Goal: Task Accomplishment & Management: Manage account settings

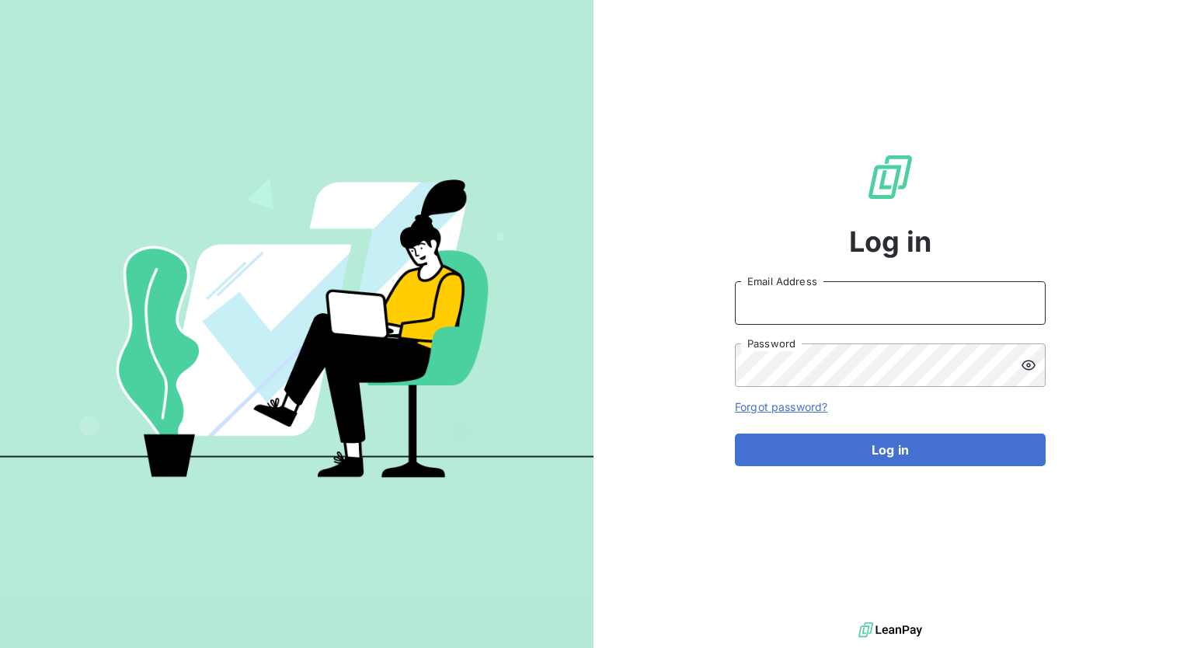
type input "[PERSON_NAME][EMAIL_ADDRESS][DOMAIN_NAME]"
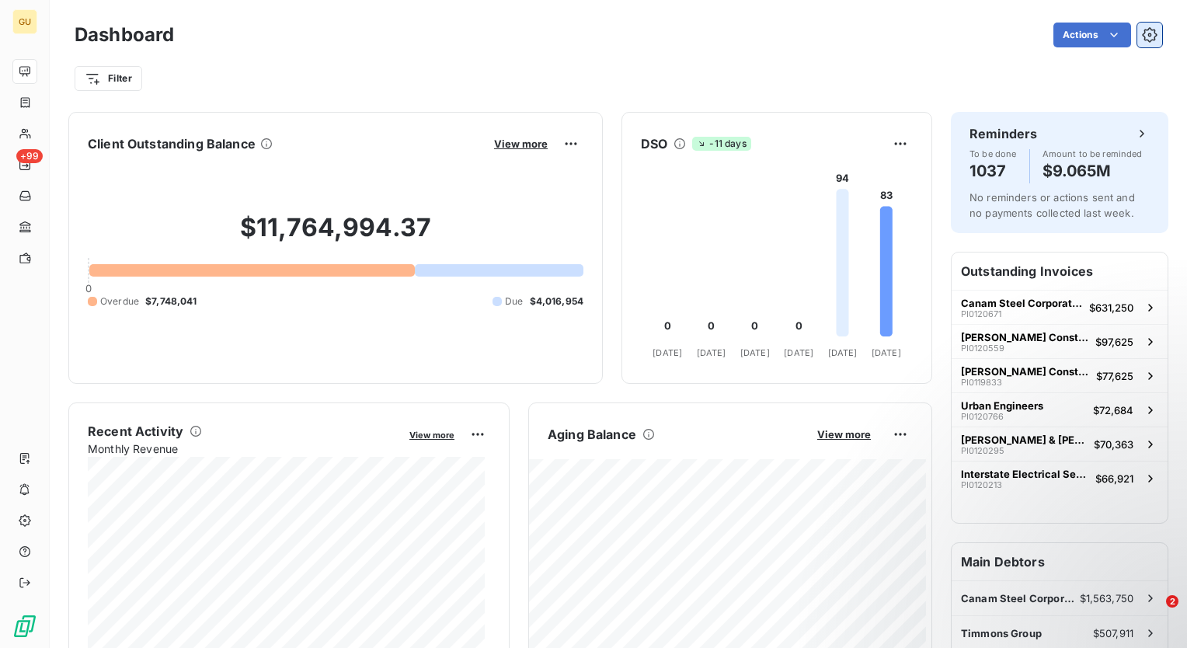
click at [1146, 33] on button "button" at bounding box center [1150, 35] width 25 height 25
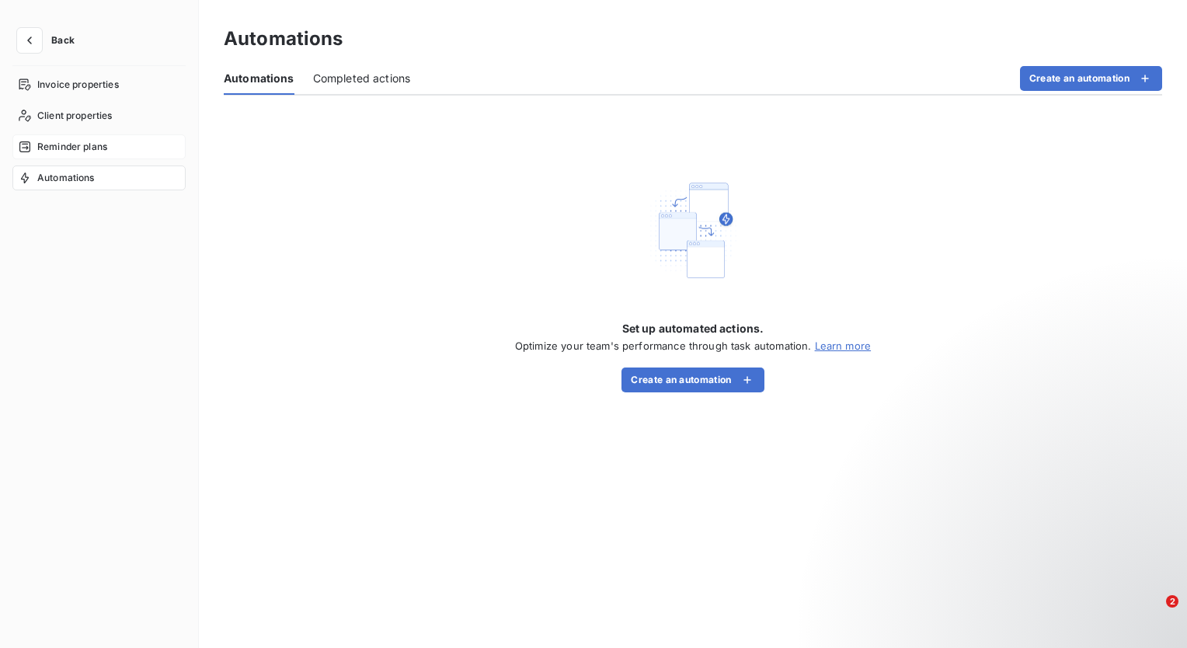
click at [75, 146] on span "Reminder plans" at bounding box center [72, 147] width 70 height 14
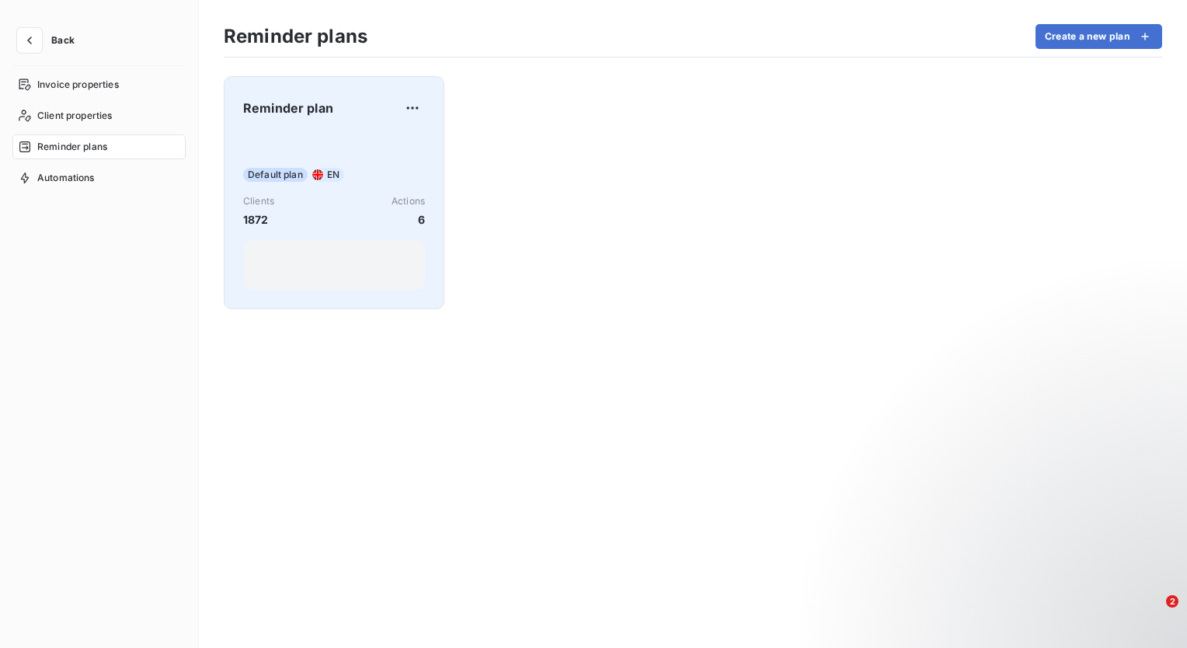
click at [394, 134] on div "Default plan EN Clients 1872 Actions 6" at bounding box center [334, 211] width 182 height 157
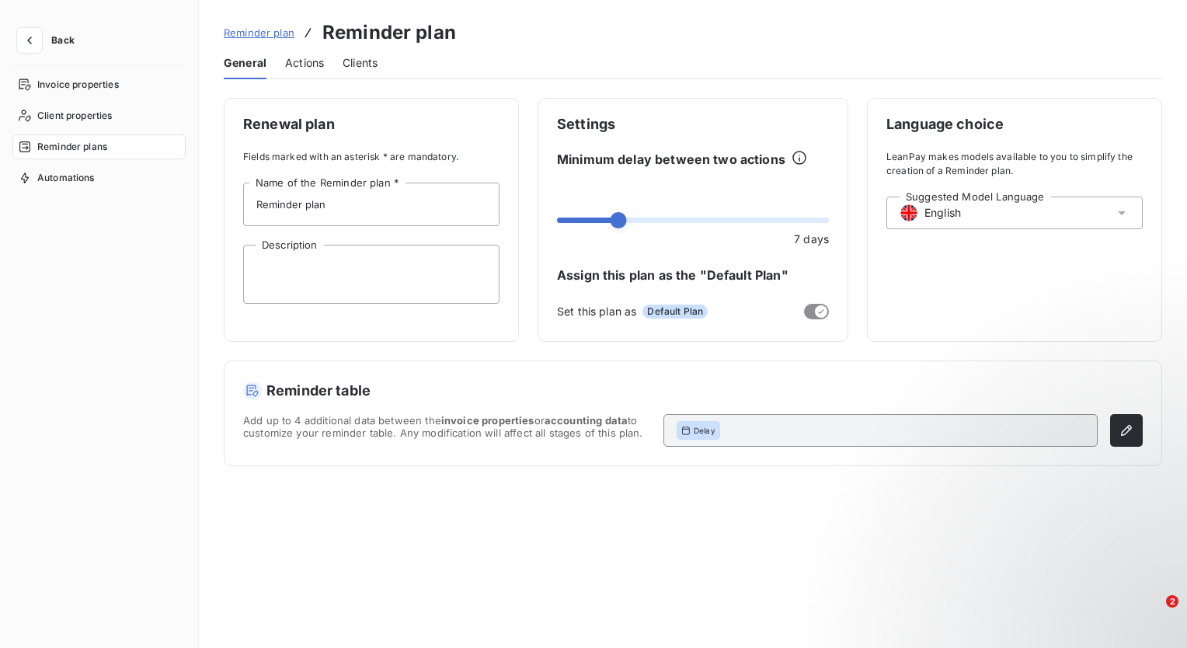
click at [314, 63] on span "Actions" at bounding box center [304, 63] width 39 height 16
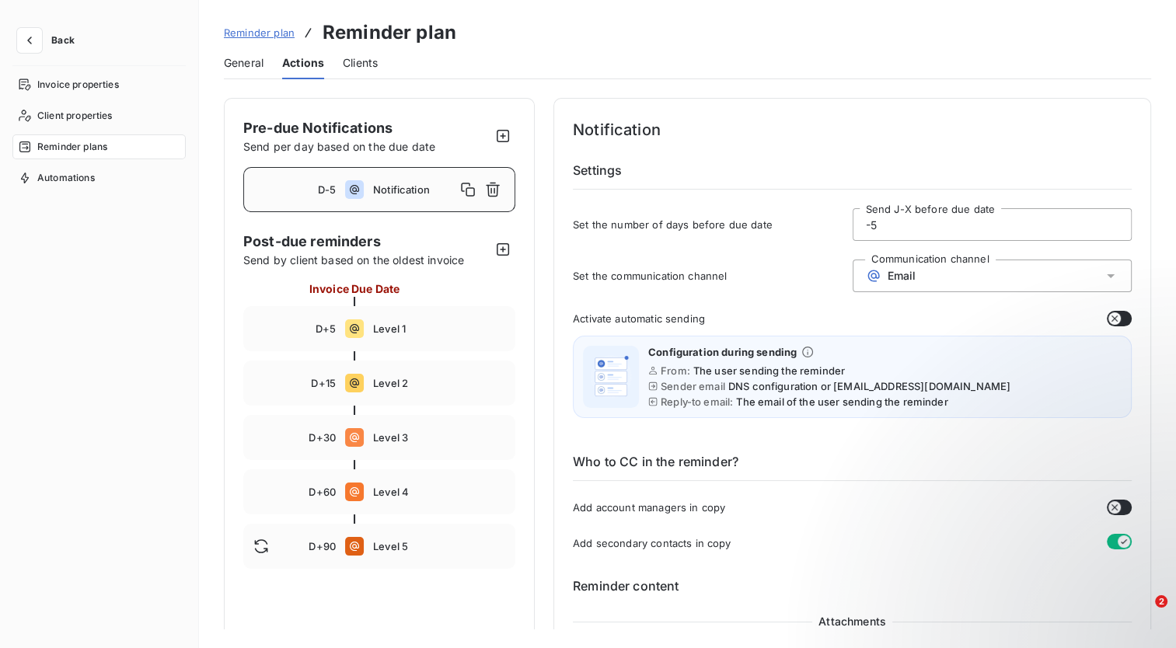
click at [390, 197] on div "Notification" at bounding box center [439, 189] width 132 height 25
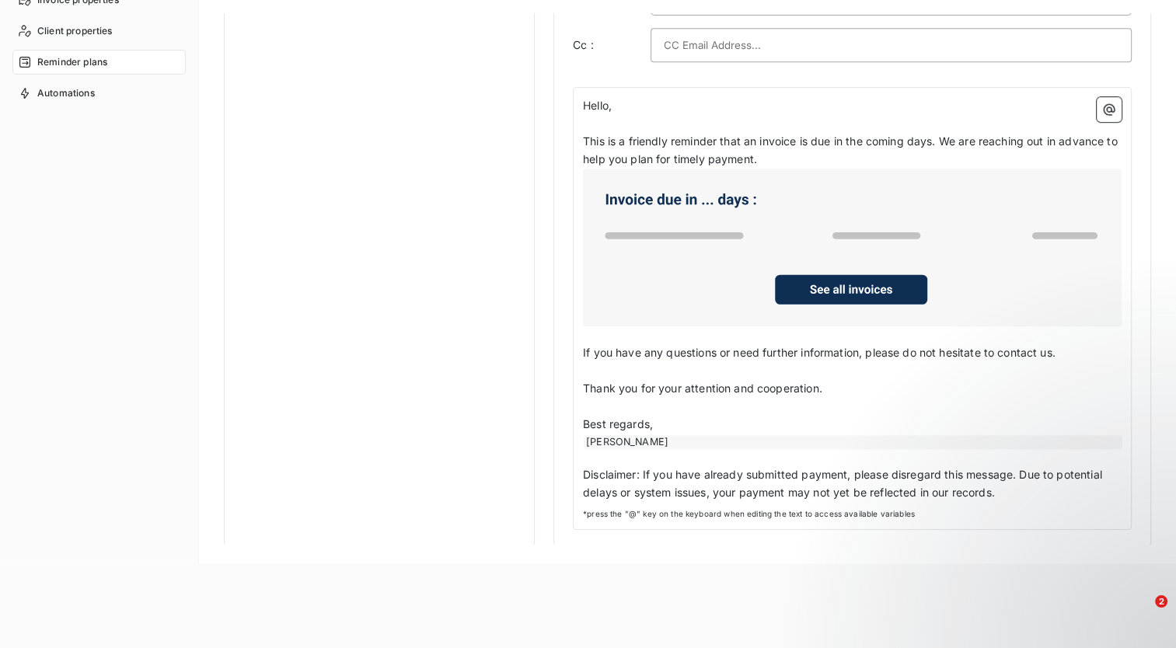
scroll to position [84, 0]
click at [724, 521] on div "Hello, ﻿ This is a friendly reminder that an invoice is due in the coming days.…" at bounding box center [852, 309] width 559 height 443
click at [693, 512] on span "*press the "@" key on the keyboard when editing the text to access available va…" at bounding box center [852, 515] width 539 height 12
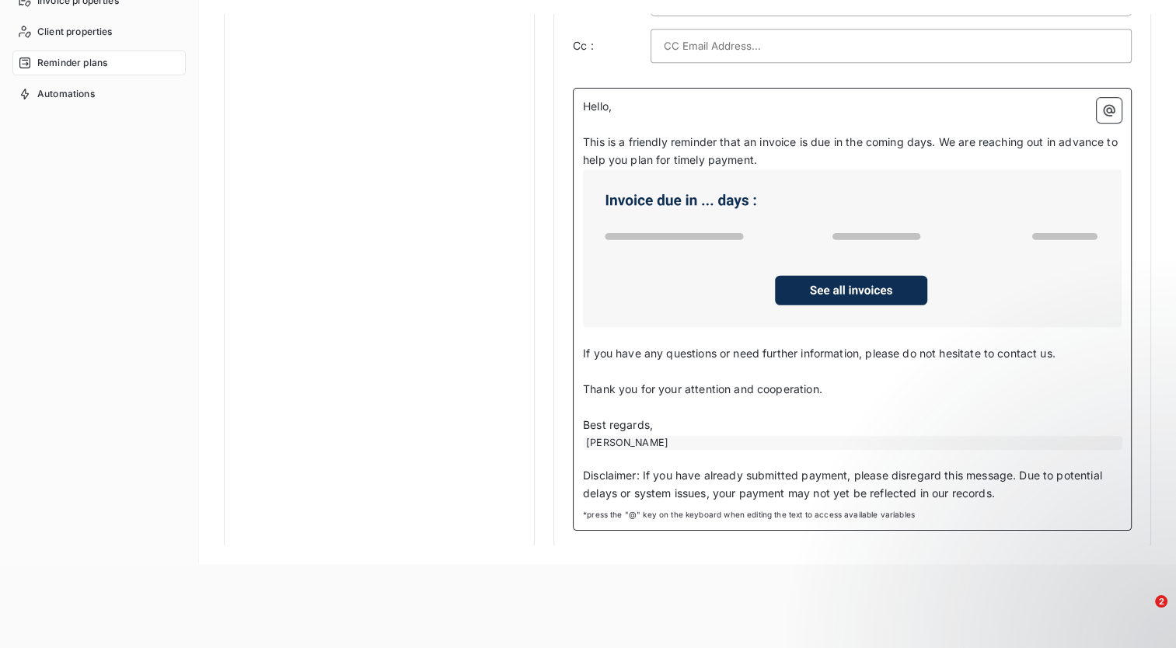
click at [788, 497] on p "Disclaimer: If you have already submitted payment, please disregard this messag…" at bounding box center [852, 485] width 539 height 36
click at [758, 491] on span "Disclaimer: If you have already submitted payment, please disregard this messag…" at bounding box center [844, 484] width 522 height 31
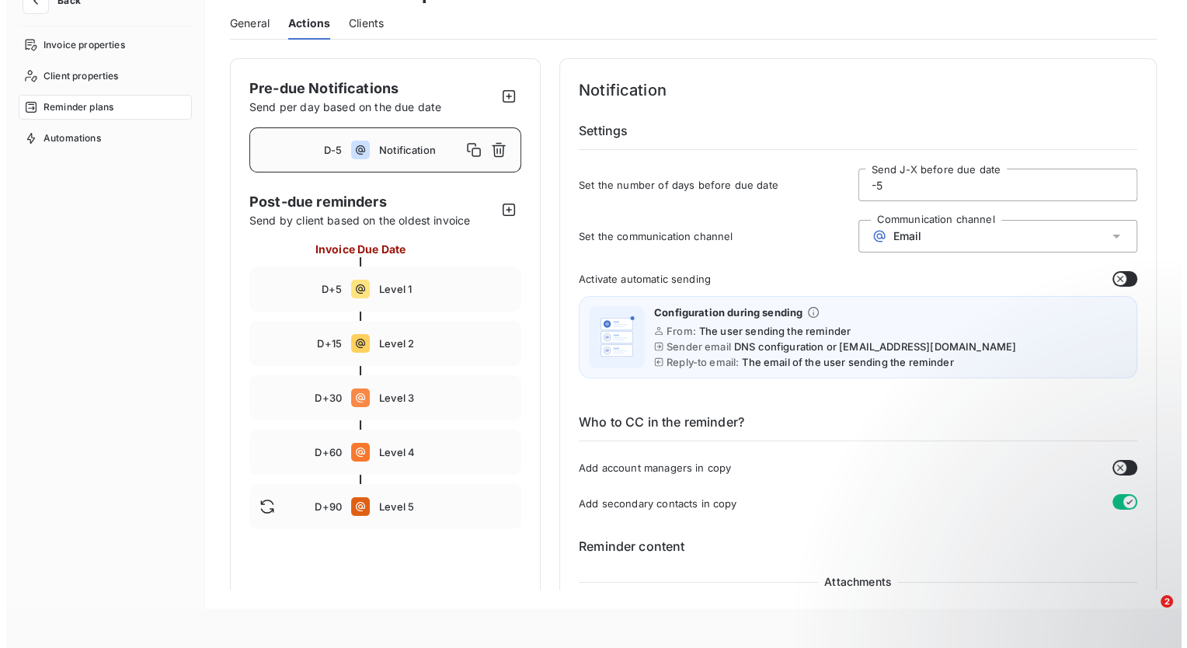
scroll to position [0, 0]
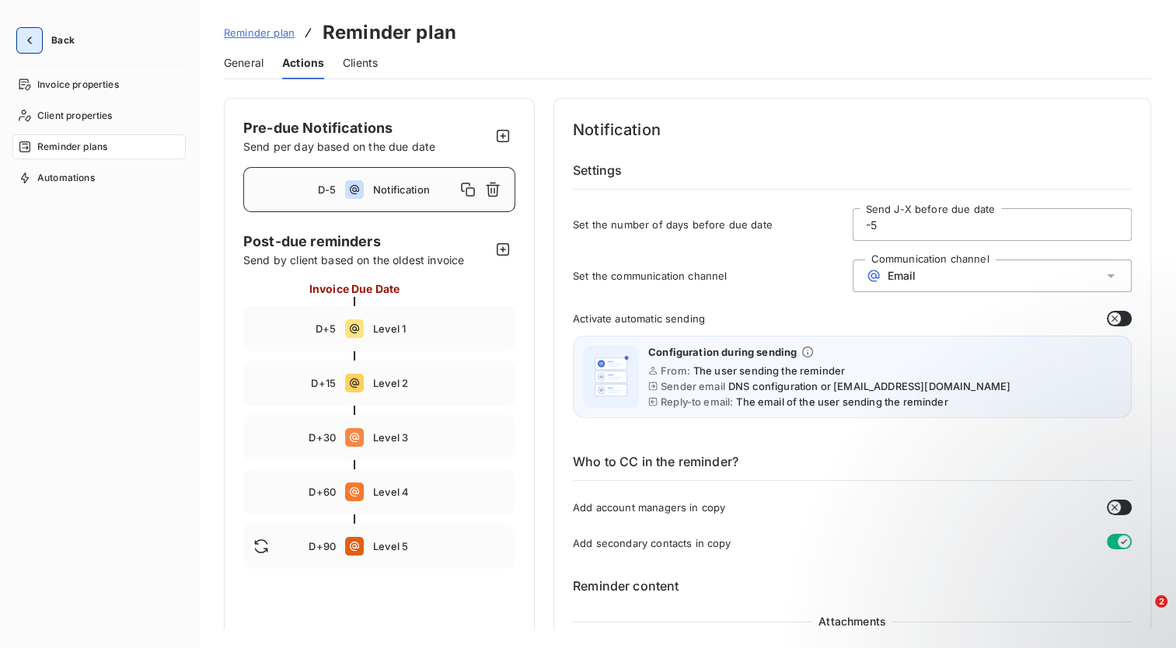
click at [24, 44] on icon "button" at bounding box center [30, 41] width 16 height 16
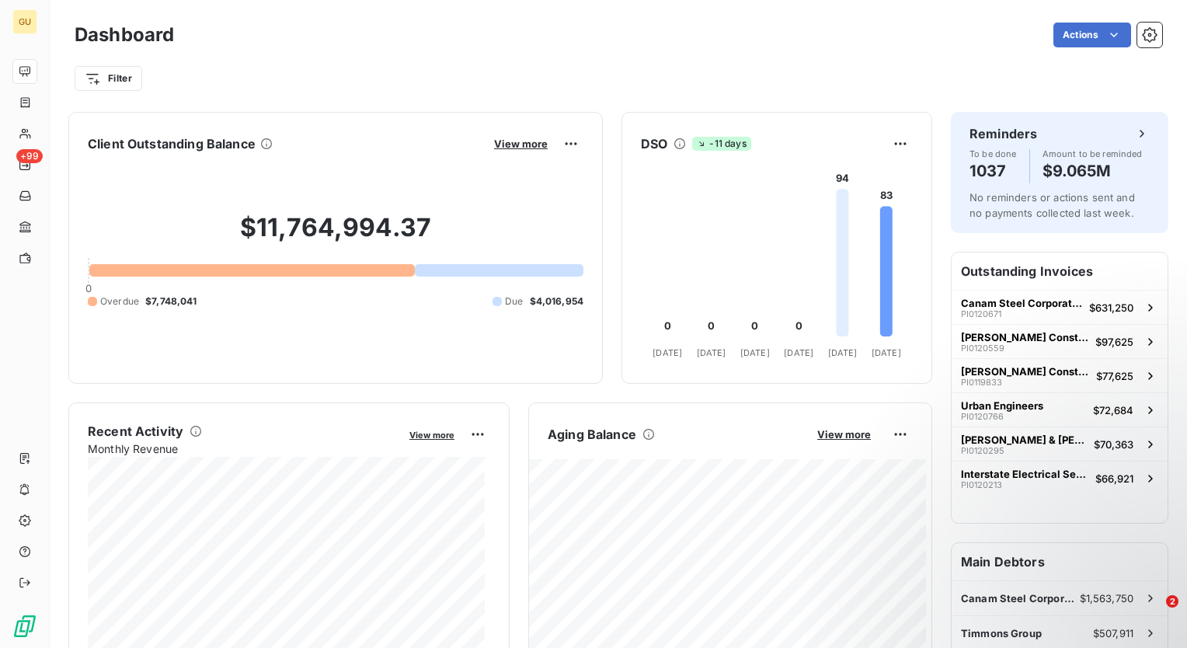
click at [898, 62] on div "Filter" at bounding box center [619, 72] width 1088 height 42
